Goal: Find specific page/section: Find specific page/section

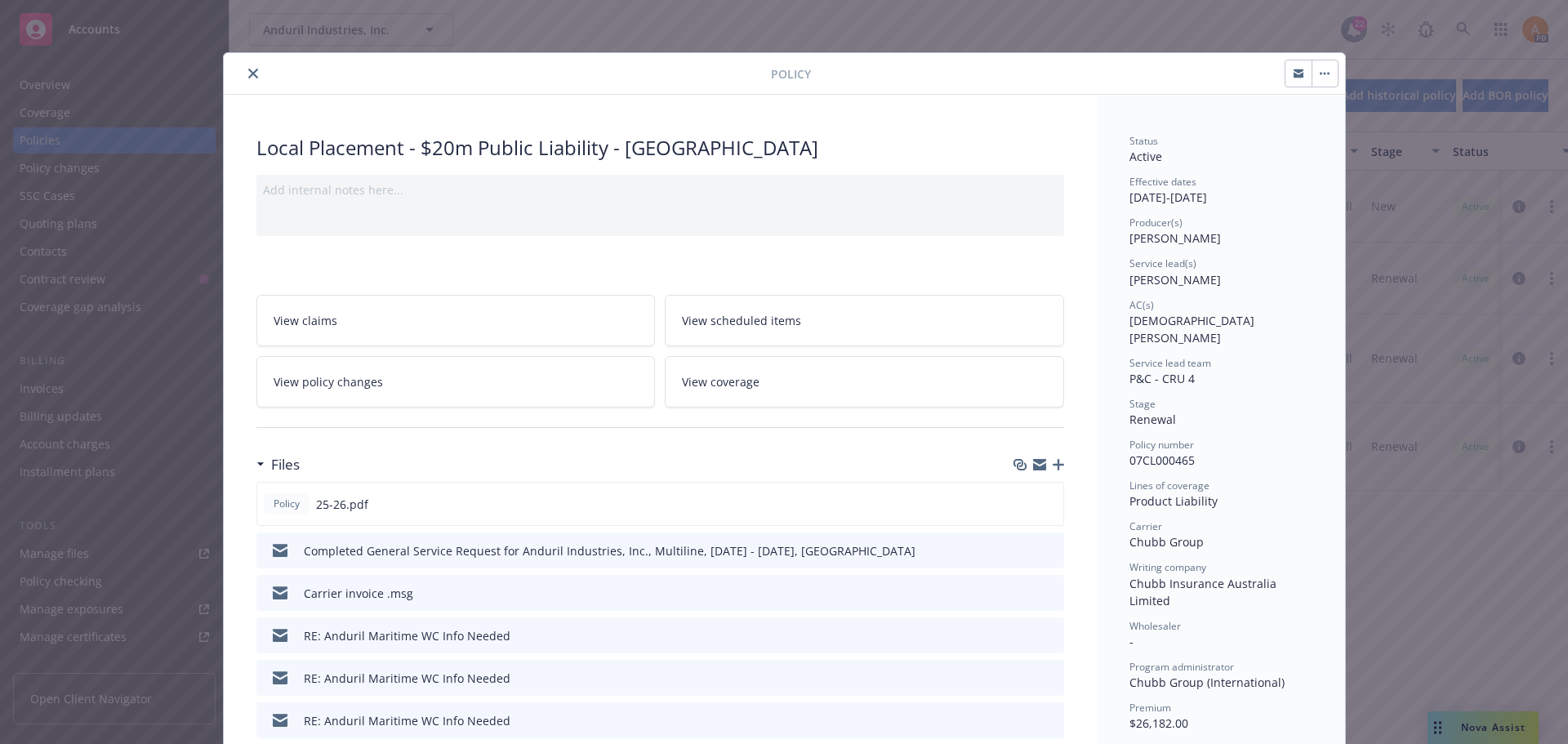
click at [250, 75] on icon "close" at bounding box center [253, 73] width 10 height 10
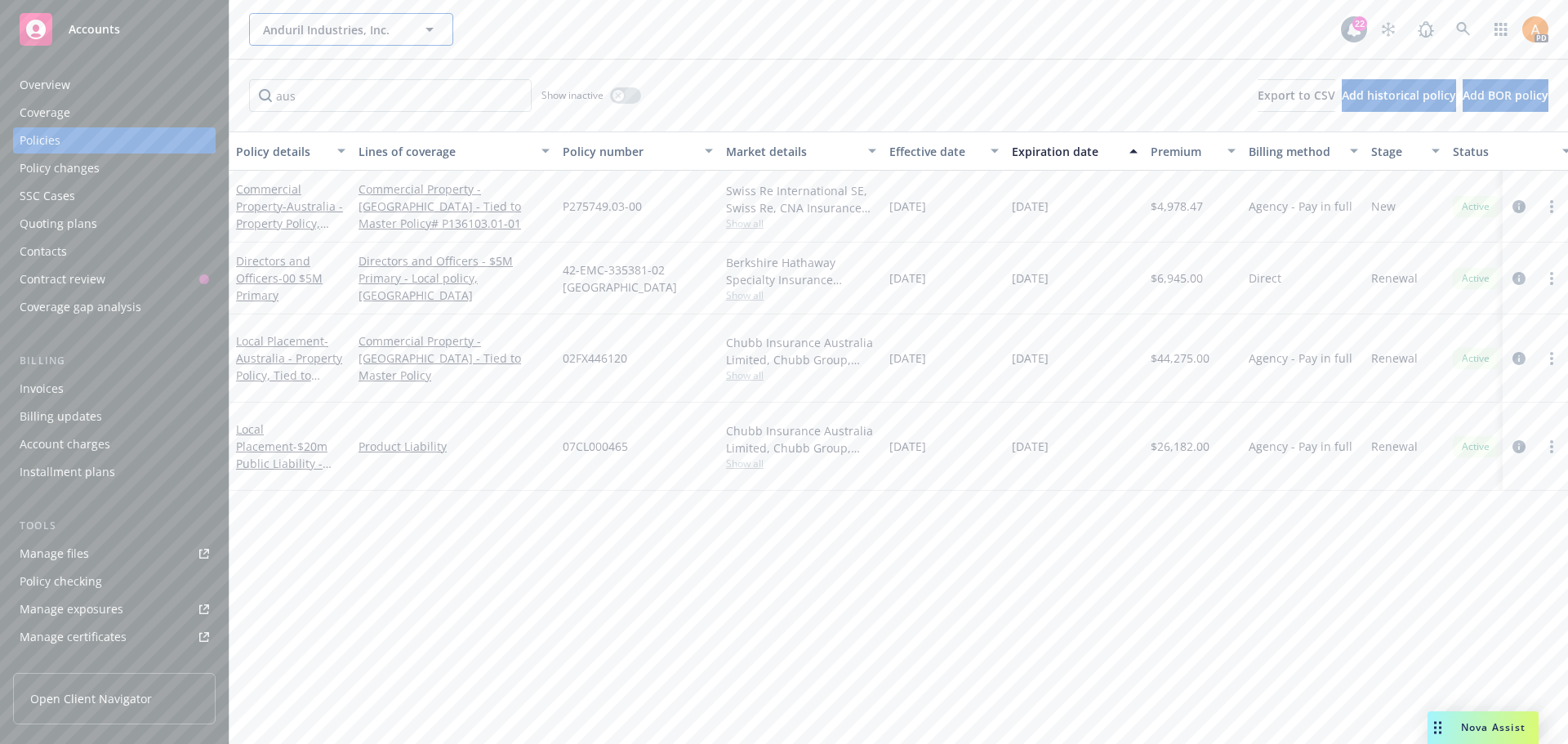
click at [296, 23] on span "Anduril Industries, Inc." at bounding box center [334, 30] width 141 height 17
type input "oel labs"
click at [291, 32] on input "oel labs" at bounding box center [348, 30] width 144 height 17
type input "owl labs"
click at [1460, 32] on icon at bounding box center [1464, 30] width 15 height 15
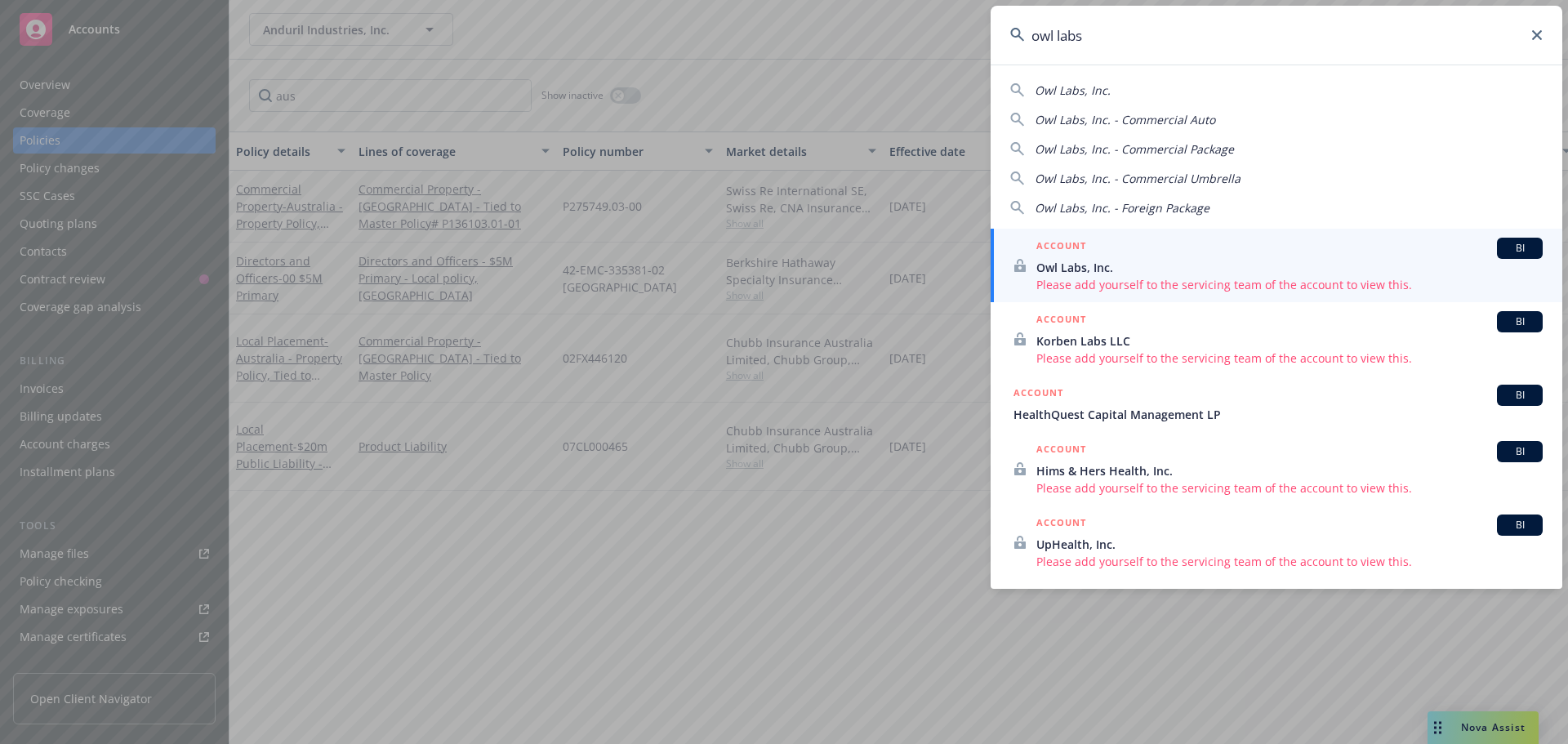
type input "owl labs"
click at [1078, 266] on span "Owl Labs, Inc." at bounding box center [1289, 267] width 507 height 17
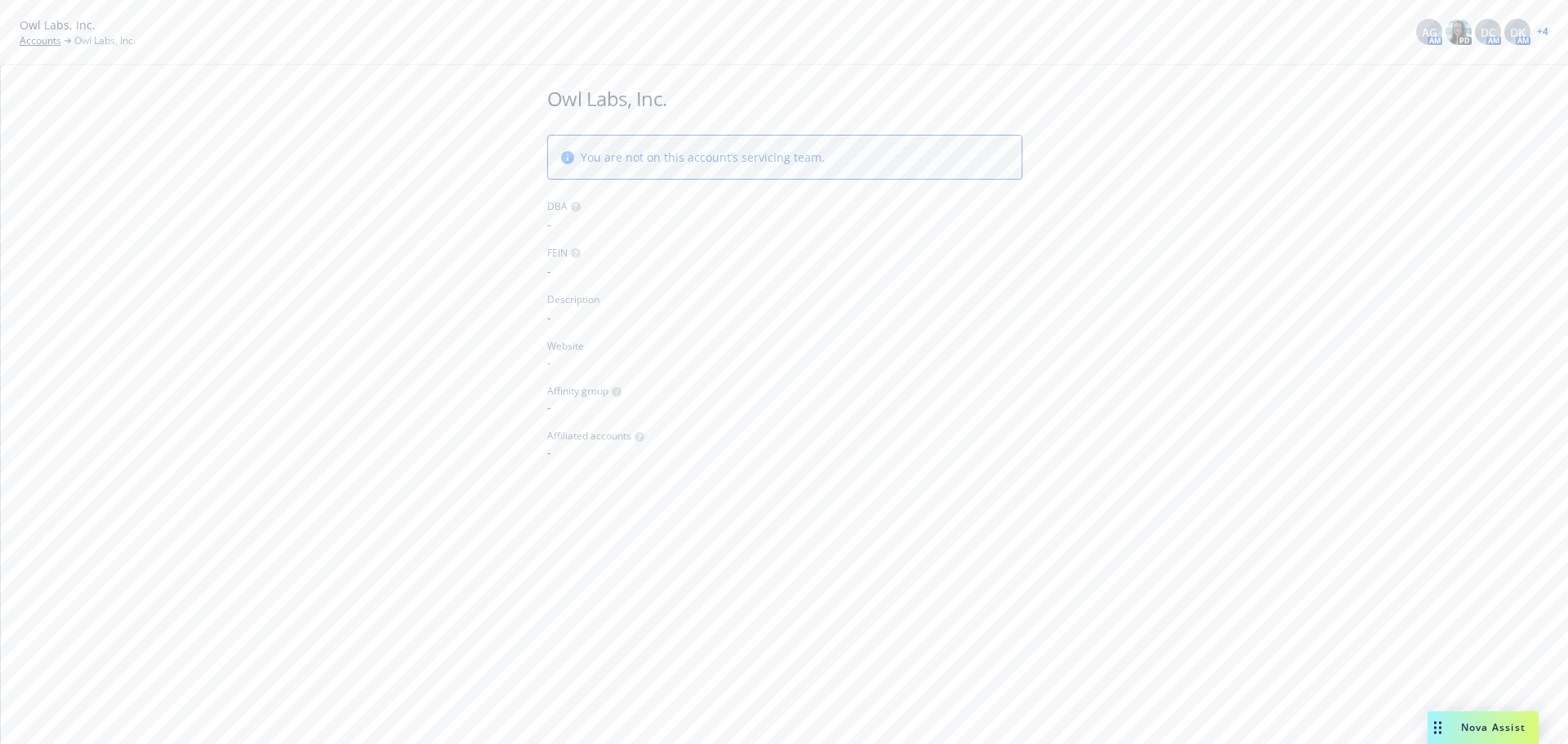
click at [1545, 32] on link "+ 4" at bounding box center [1543, 32] width 12 height 10
